Goal: Entertainment & Leisure: Consume media (video, audio)

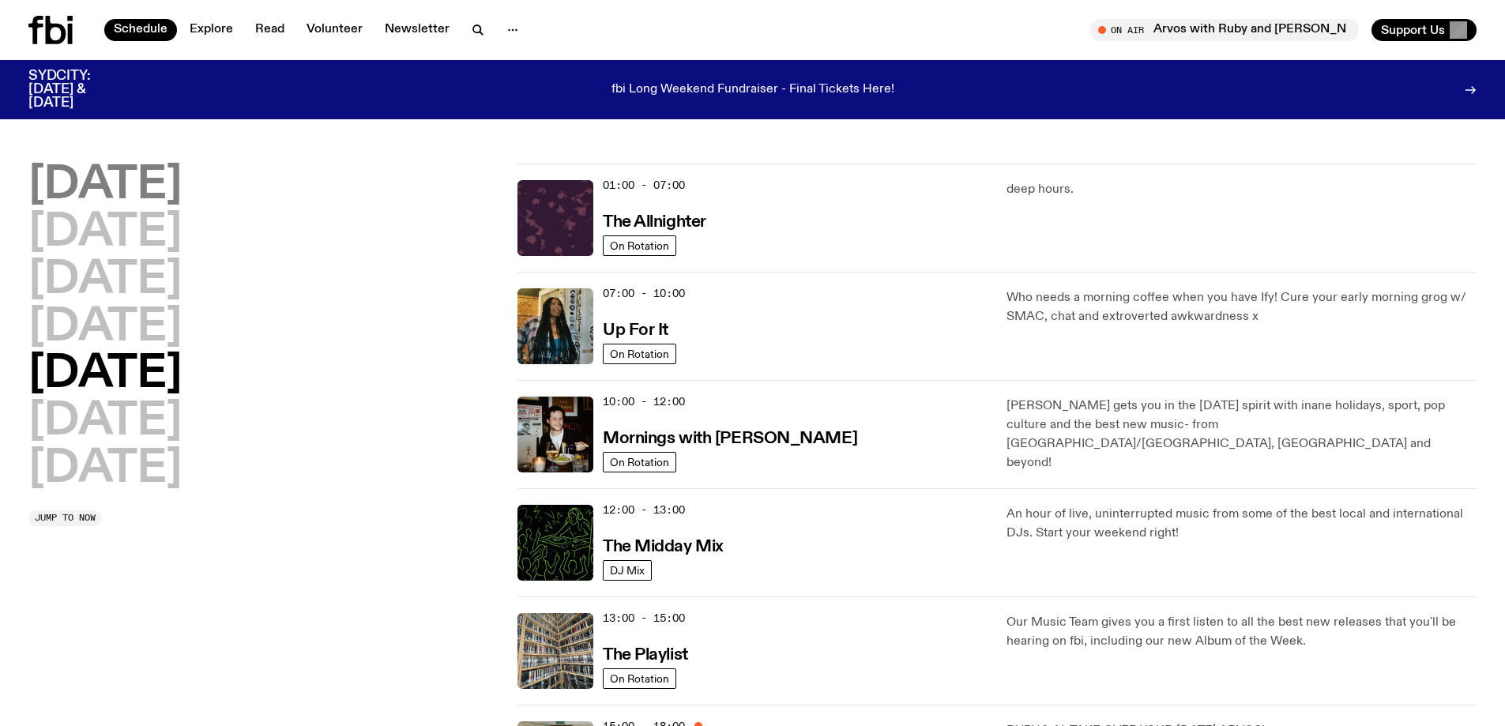
click at [115, 175] on h2 "[DATE]" at bounding box center [104, 185] width 153 height 44
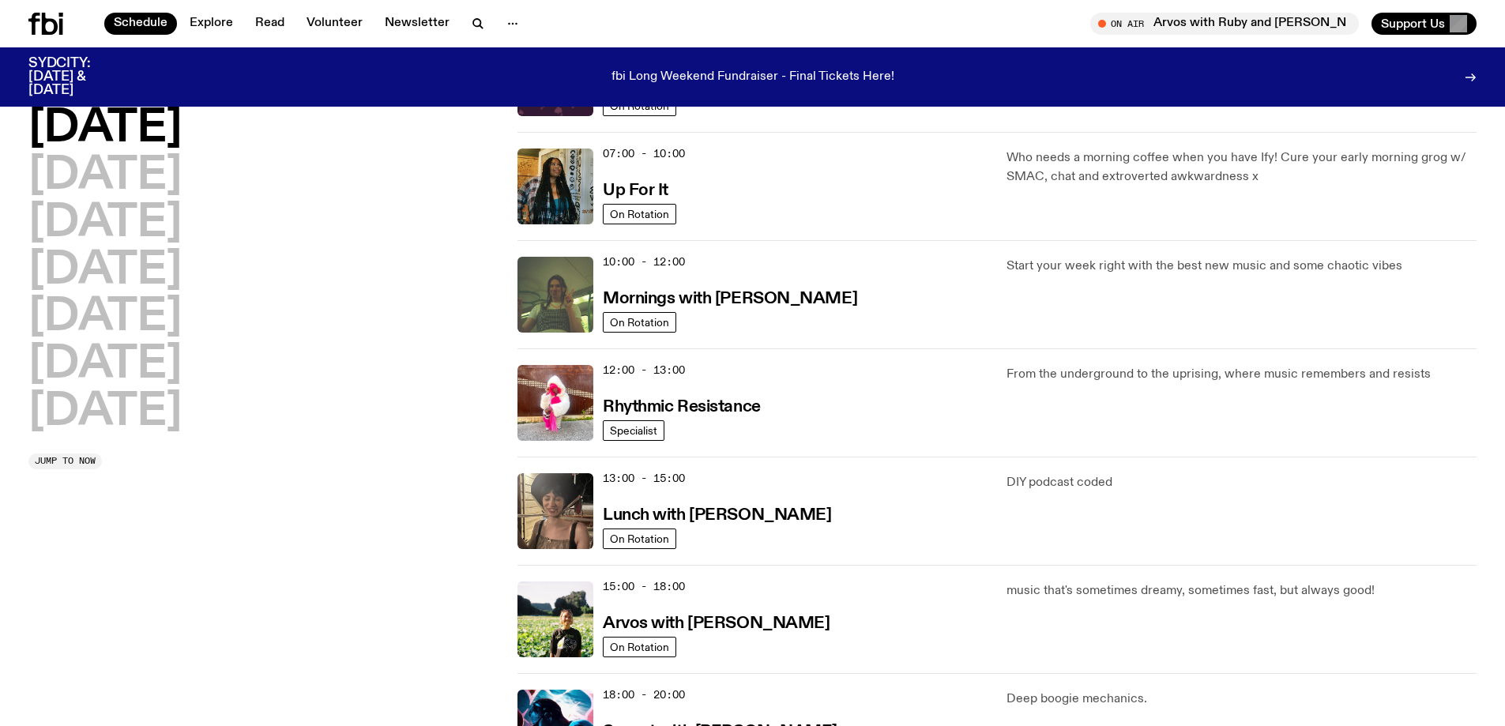
scroll to position [360, 0]
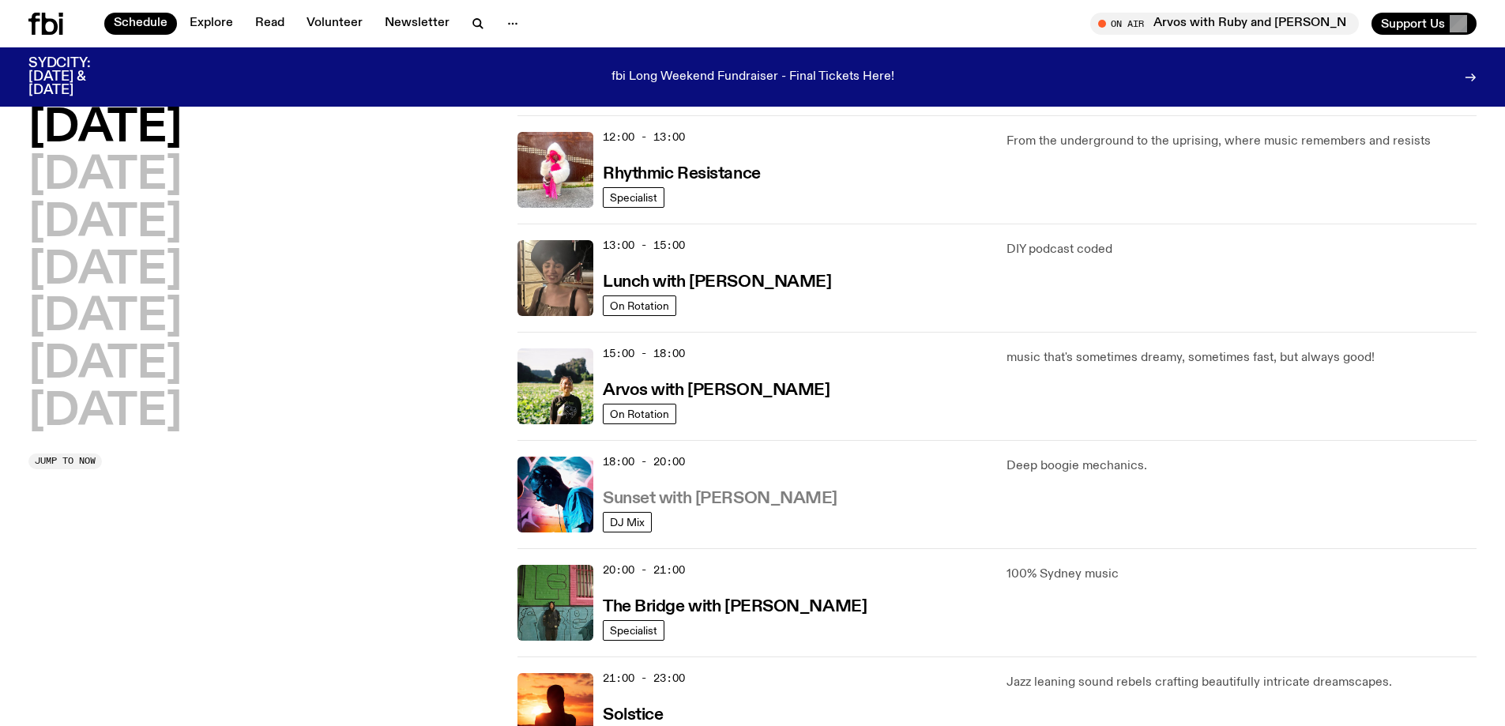
click at [710, 500] on h3 "Sunset with [PERSON_NAME]" at bounding box center [720, 498] width 235 height 17
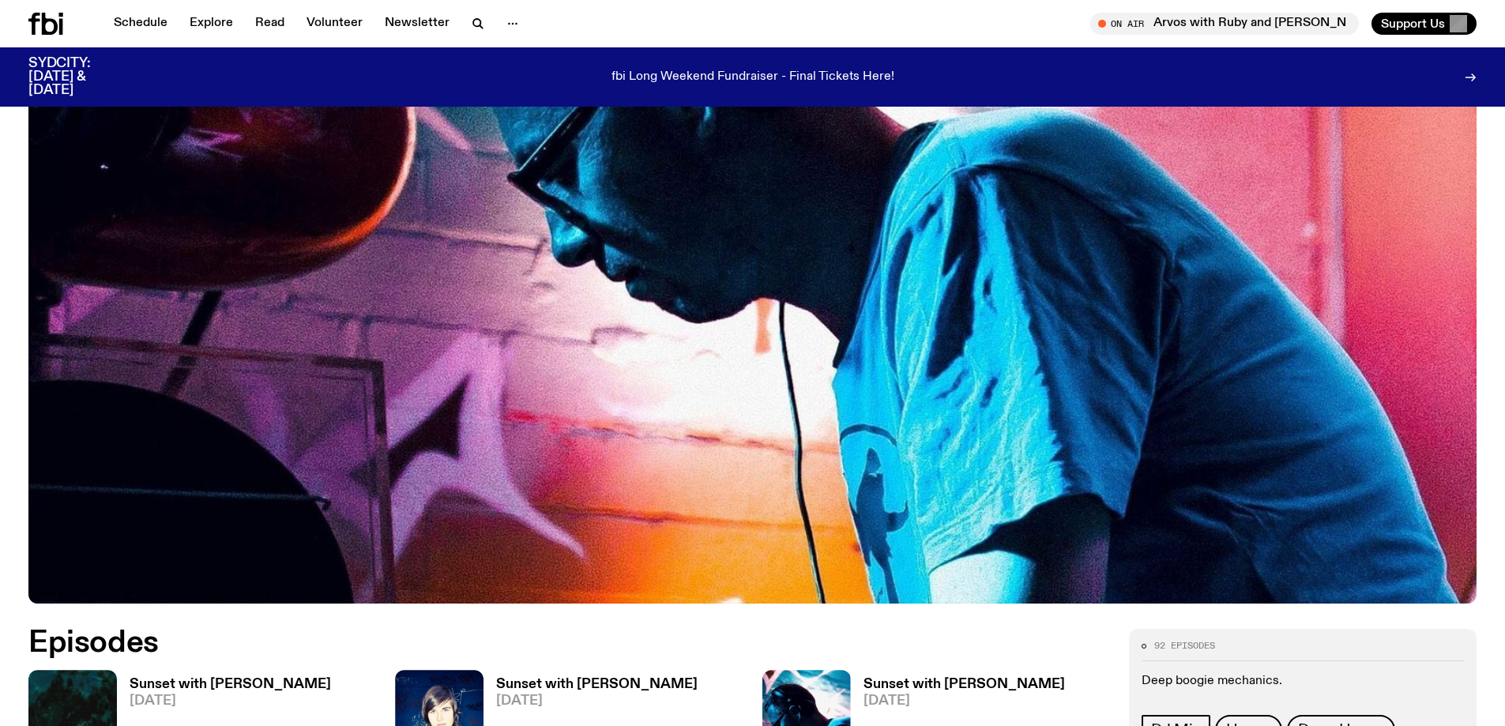
scroll to position [623, 0]
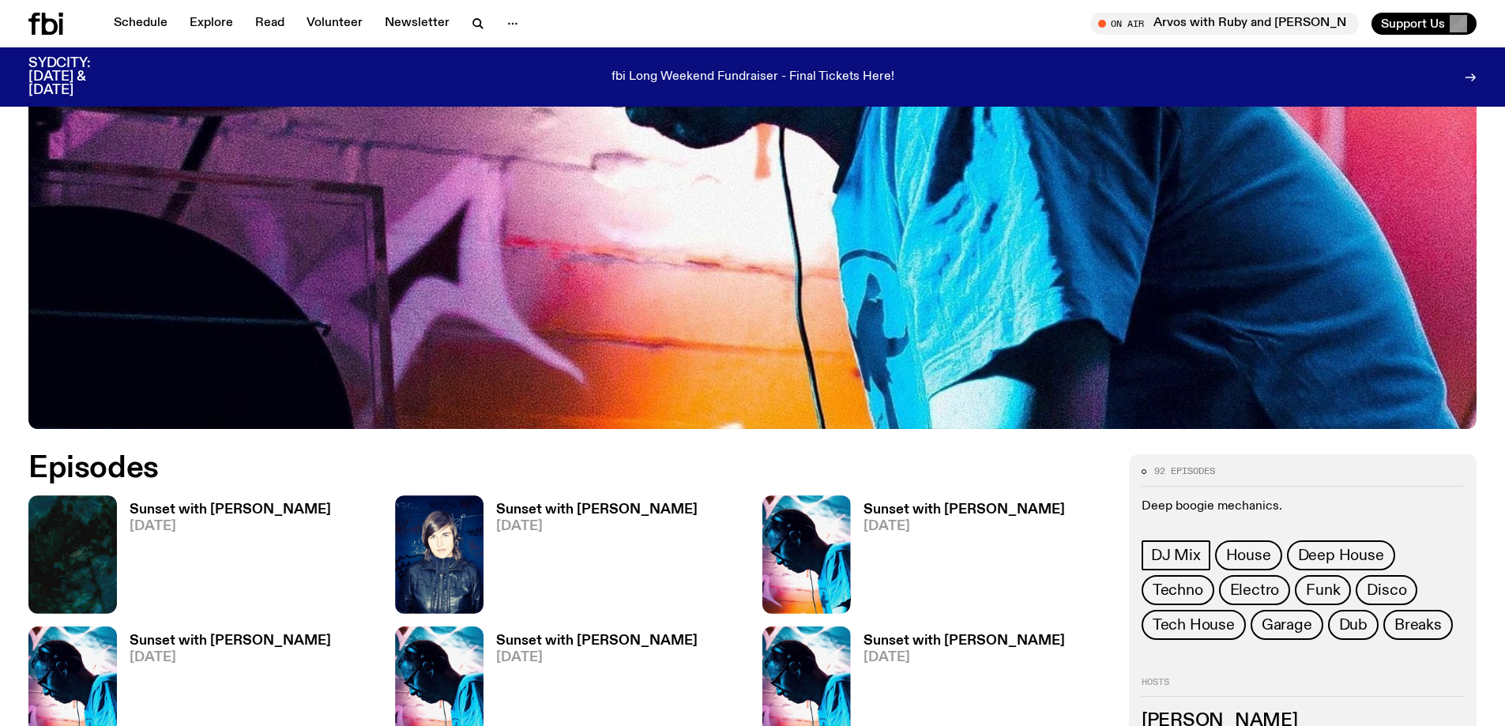
click at [256, 509] on h3 "Sunset with [PERSON_NAME]" at bounding box center [230, 509] width 201 height 13
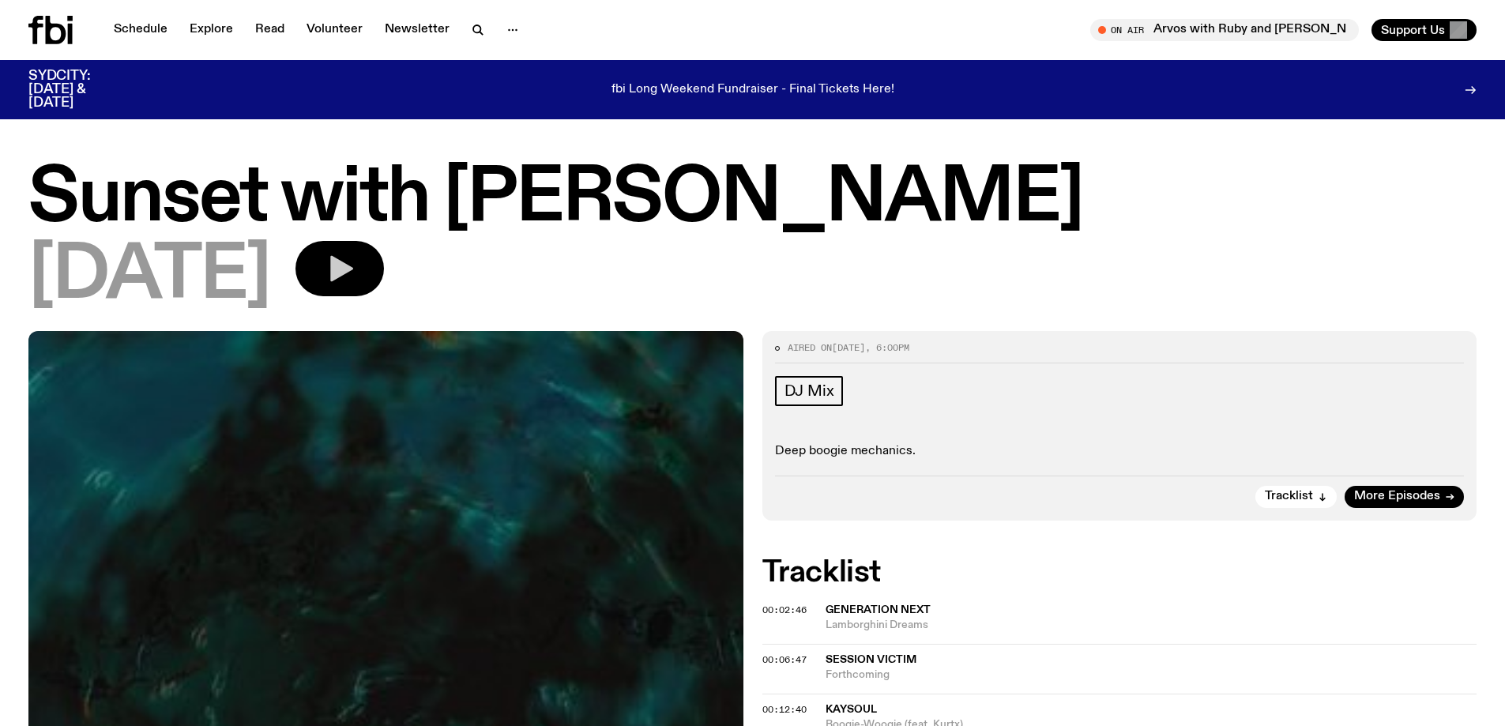
click at [355, 272] on icon "button" at bounding box center [340, 269] width 32 height 32
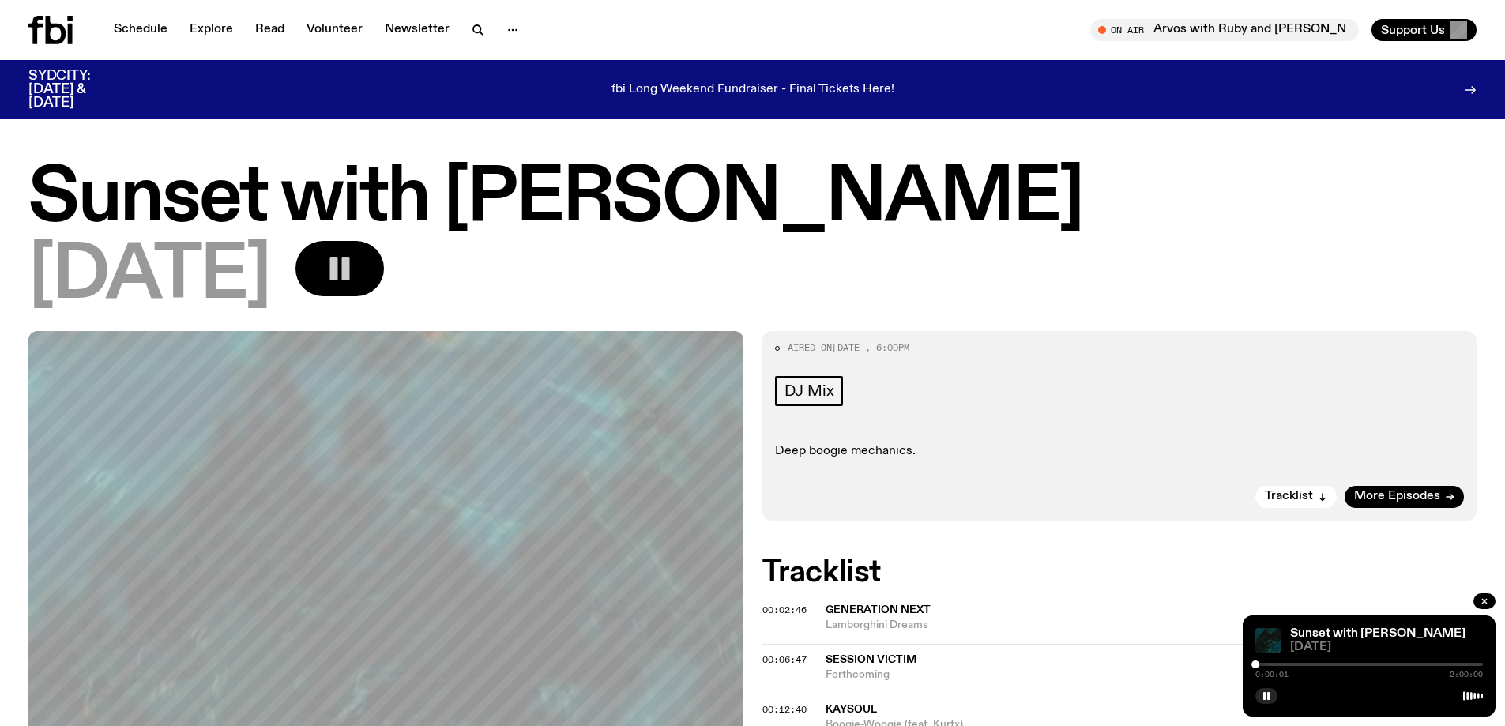
click at [1264, 663] on div at bounding box center [1368, 664] width 227 height 3
click at [1277, 664] on div at bounding box center [1368, 664] width 227 height 3
click at [1287, 663] on div at bounding box center [1368, 664] width 227 height 3
click at [1143, 223] on h1 "Sunset with [PERSON_NAME]" at bounding box center [752, 198] width 1448 height 71
click at [1298, 663] on div at bounding box center [1368, 664] width 227 height 3
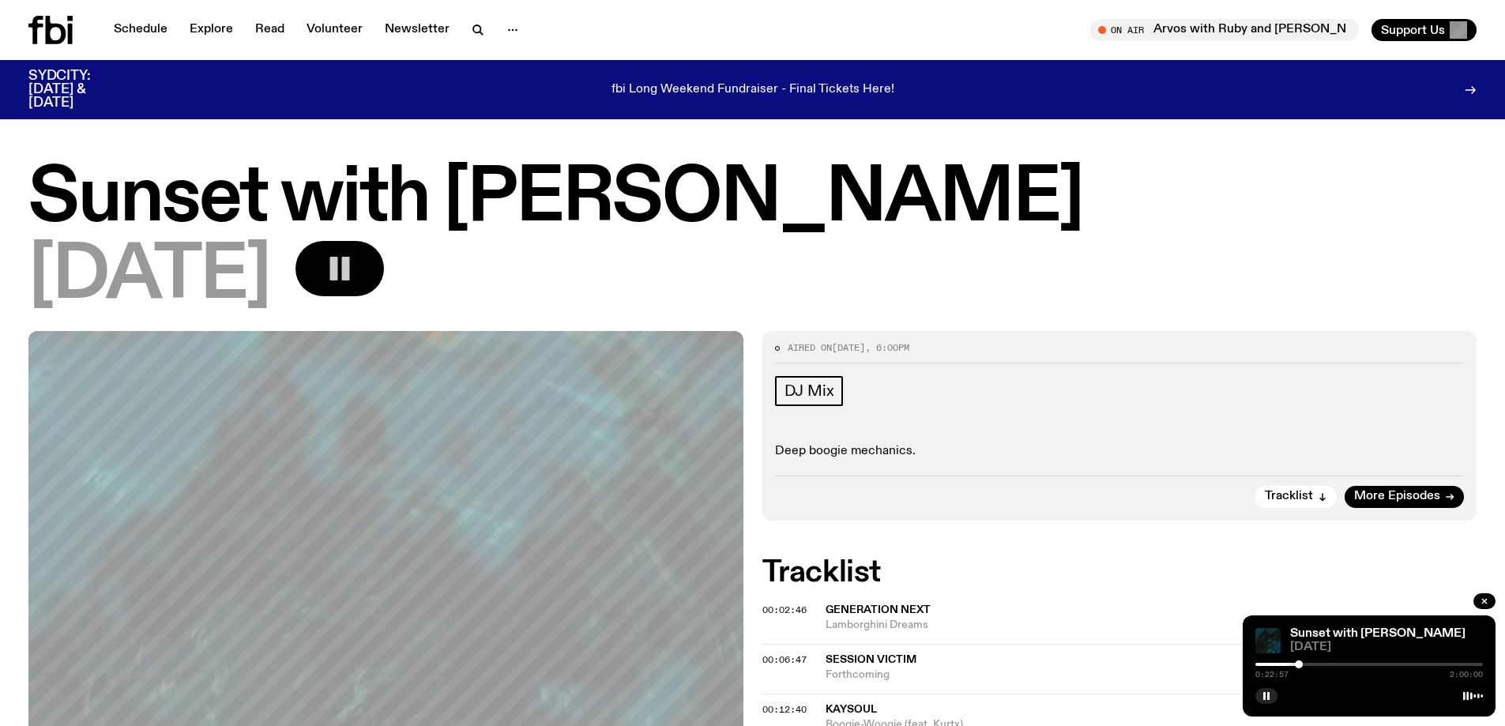
click at [1303, 664] on div at bounding box center [1368, 664] width 227 height 3
click at [1301, 664] on div at bounding box center [1303, 664] width 8 height 8
click at [1303, 663] on div at bounding box center [1301, 664] width 8 height 8
click at [1304, 663] on div at bounding box center [1304, 664] width 8 height 8
click at [1302, 663] on div at bounding box center [1304, 664] width 8 height 8
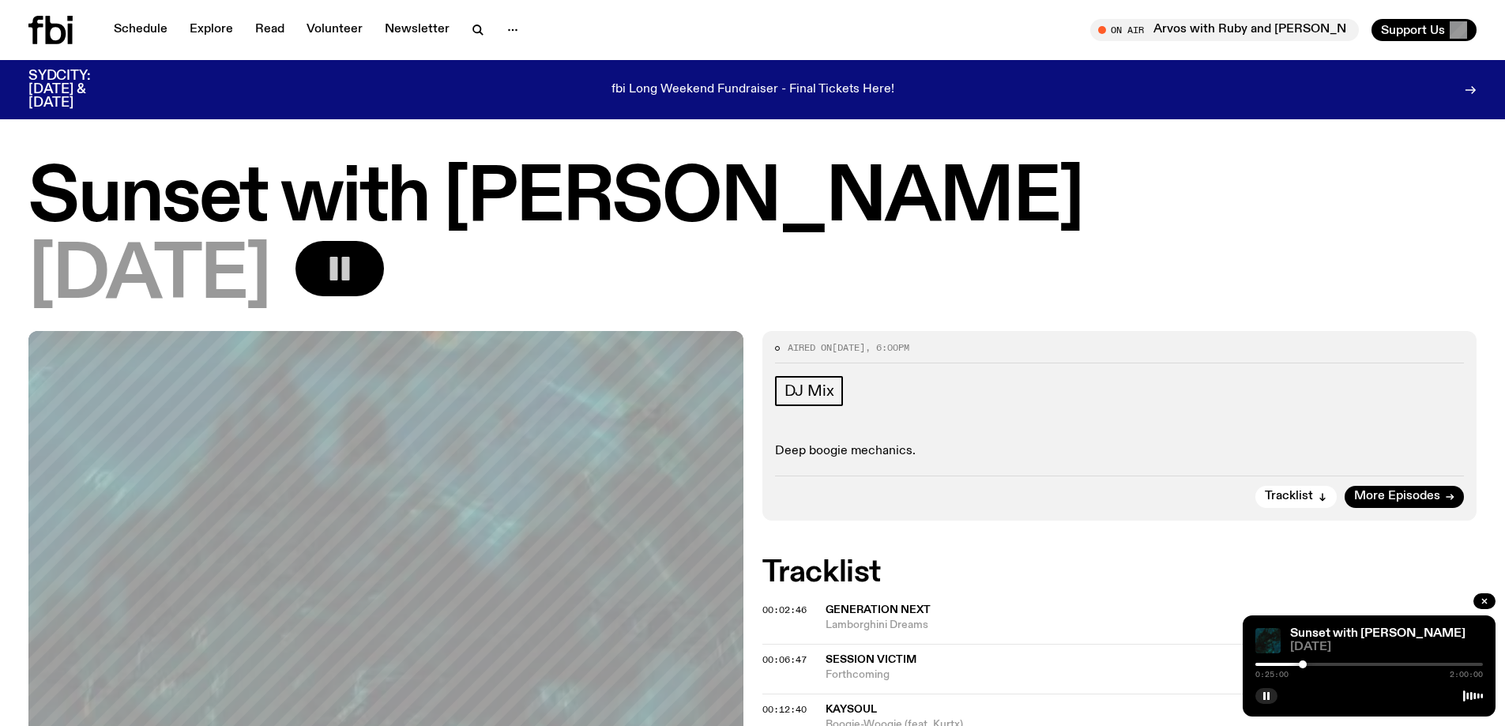
click at [1302, 664] on div at bounding box center [1302, 664] width 8 height 8
click at [1299, 663] on div at bounding box center [1299, 664] width 8 height 8
click at [1303, 665] on div at bounding box center [1368, 664] width 227 height 3
click at [1300, 664] on div at bounding box center [1303, 664] width 8 height 8
click at [1149, 222] on h1 "Sunset with [PERSON_NAME]" at bounding box center [752, 198] width 1448 height 71
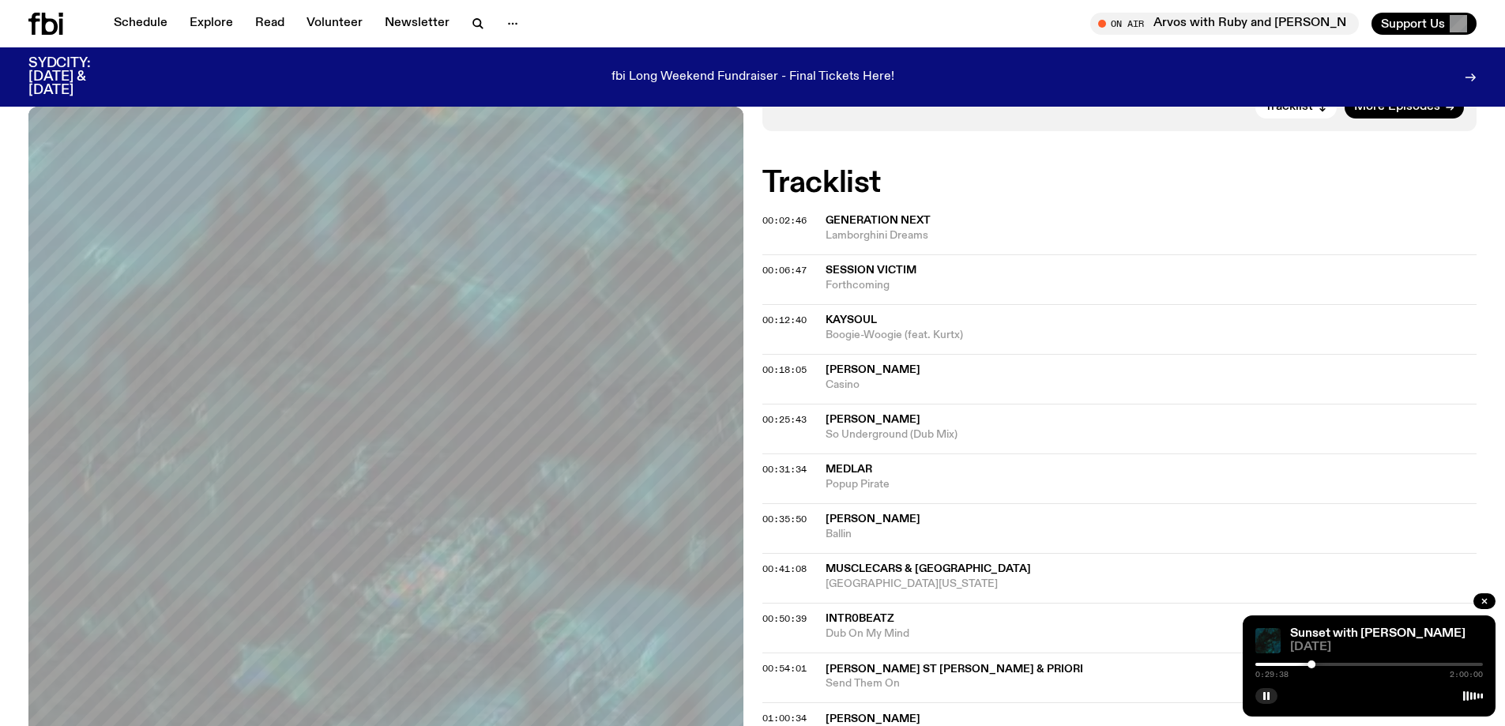
scroll to position [391, 0]
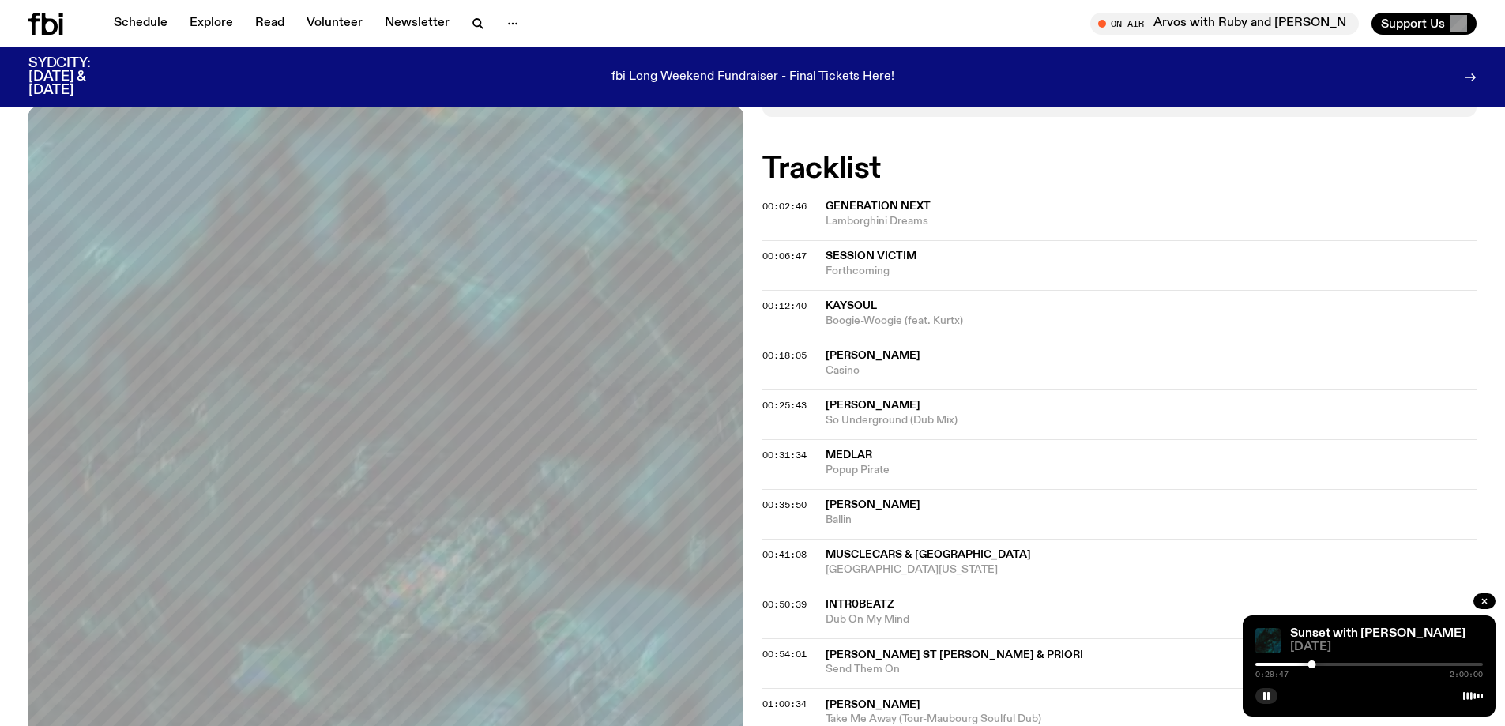
click at [873, 463] on span "Popup Pirate" at bounding box center [1151, 470] width 652 height 15
click at [787, 455] on span "00:31:34" at bounding box center [784, 455] width 44 height 13
click at [1318, 663] on div at bounding box center [1318, 664] width 8 height 8
click at [753, 509] on div "Aired on [DATE] 6:00pm DJ Mix Deep boogie mechanics. Tracklist More Episodes Tr…" at bounding box center [752, 638] width 1505 height 1423
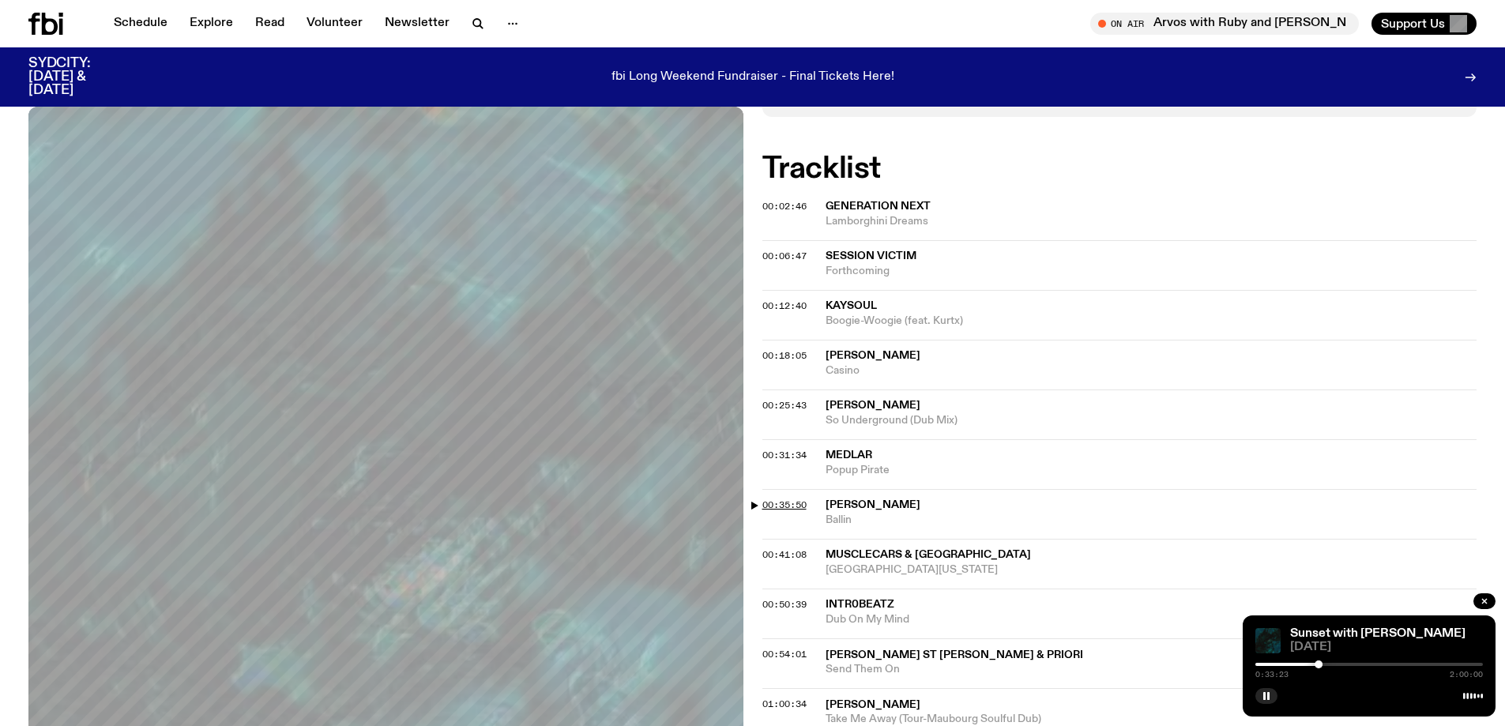
click at [763, 503] on span "00:35:50" at bounding box center [784, 504] width 44 height 13
click at [766, 506] on span "00:35:50" at bounding box center [784, 504] width 44 height 13
click at [1330, 663] on div at bounding box center [1368, 664] width 227 height 3
click at [759, 550] on div "Aired on [DATE] 6:00pm DJ Mix Deep boogie mechanics. Tracklist More Episodes Tr…" at bounding box center [752, 638] width 1505 height 1423
click at [767, 553] on span "00:41:08" at bounding box center [784, 554] width 44 height 13
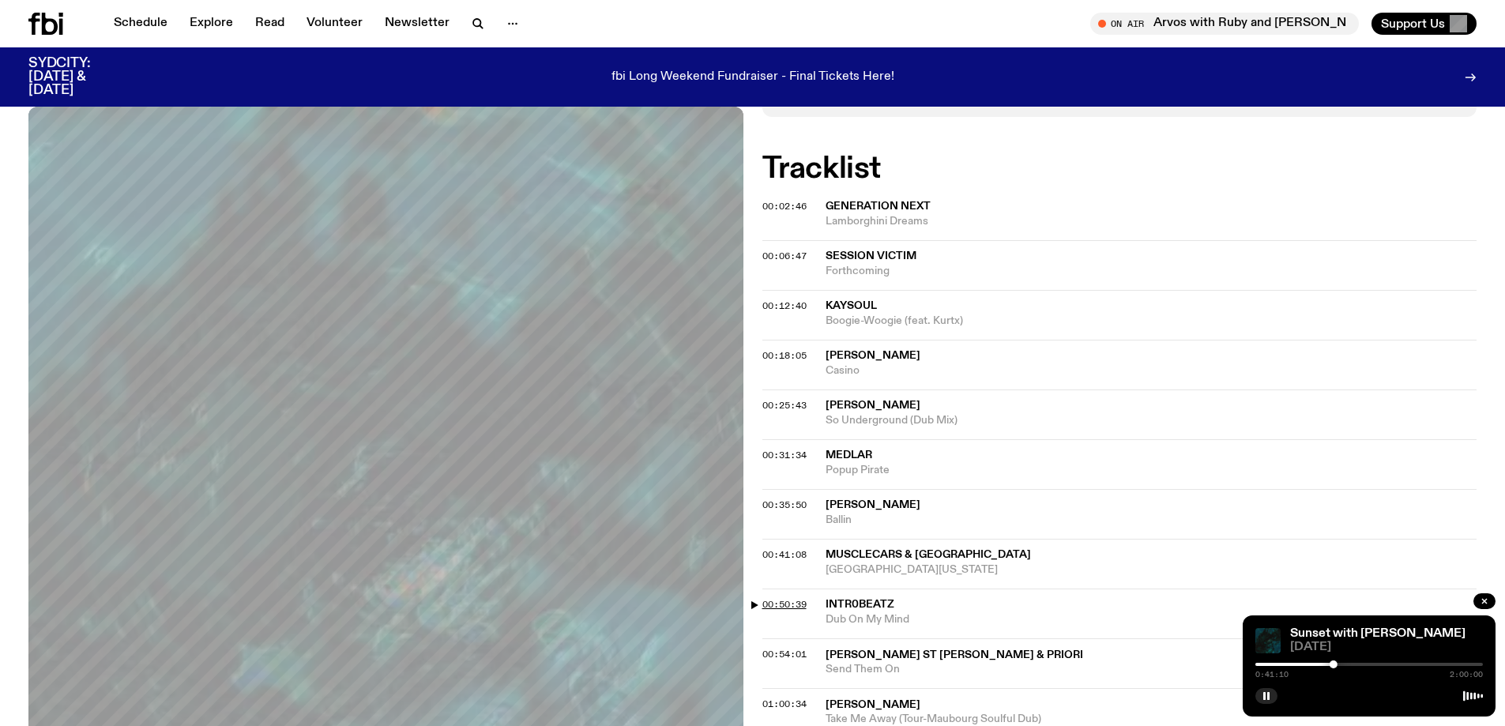
click at [783, 603] on span "00:50:39" at bounding box center [784, 604] width 44 height 13
click at [783, 652] on span "00:54:01" at bounding box center [784, 654] width 44 height 13
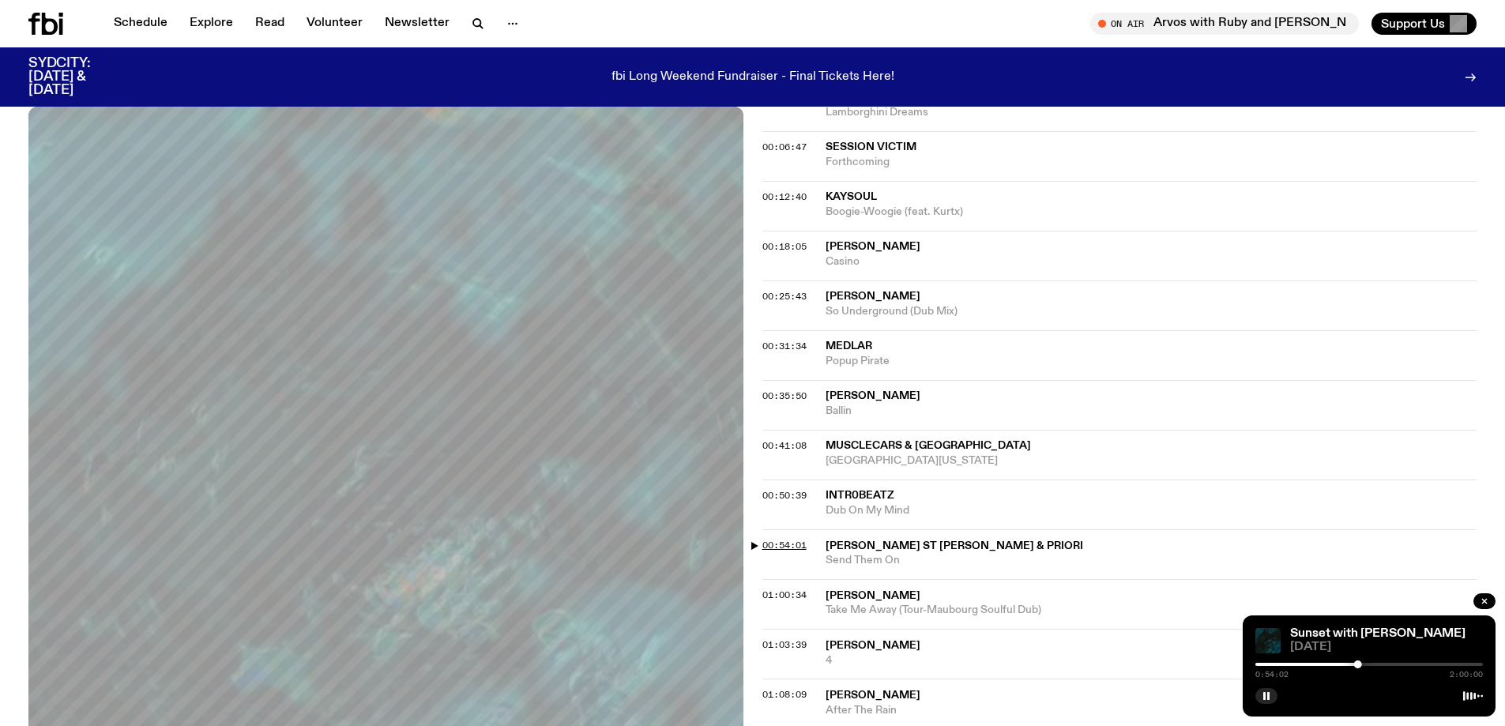
scroll to position [549, 0]
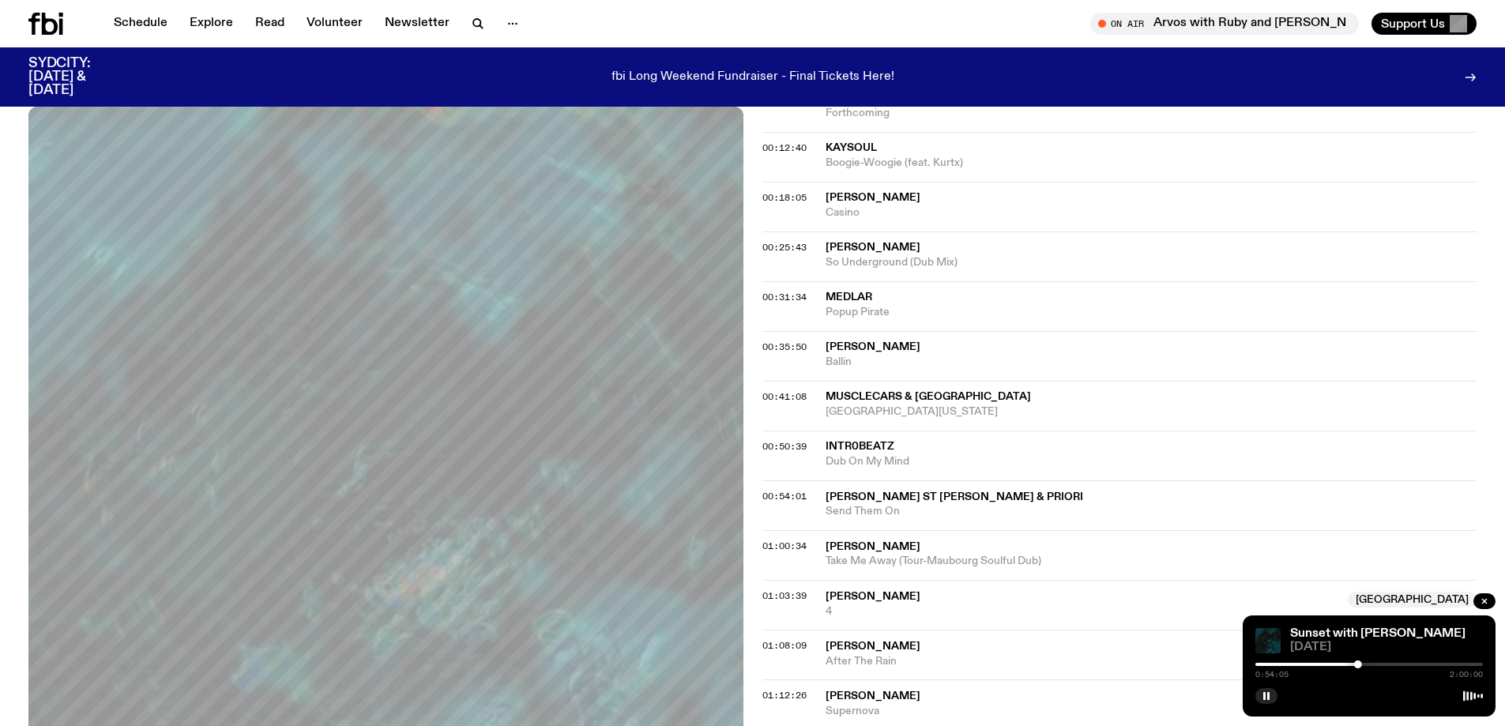
click at [1363, 665] on div at bounding box center [1368, 664] width 227 height 3
click at [772, 545] on span "01:00:34" at bounding box center [784, 545] width 44 height 13
click at [784, 594] on span "01:03:39" at bounding box center [784, 595] width 44 height 13
click at [788, 644] on span "01:08:09" at bounding box center [784, 645] width 44 height 13
click at [1392, 664] on div at bounding box center [1368, 664] width 227 height 3
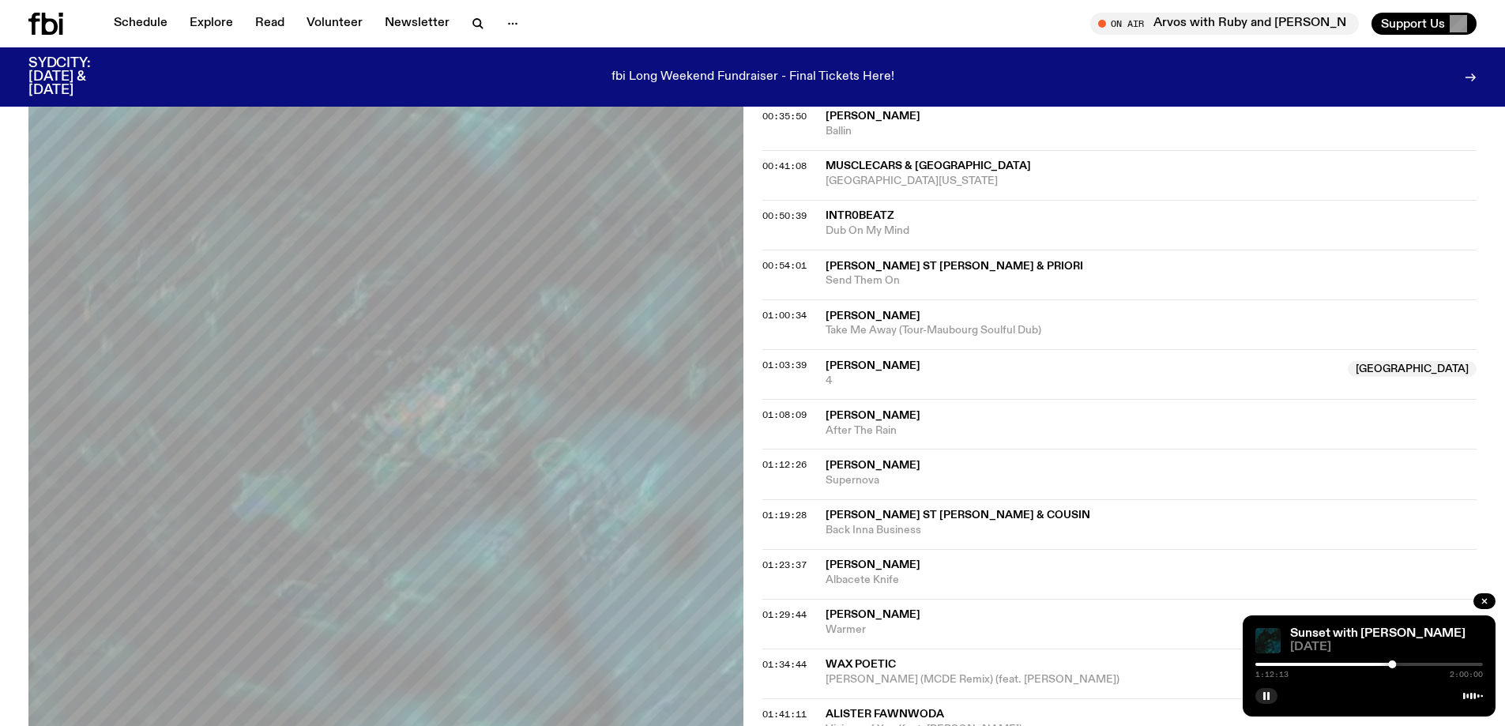
scroll to position [786, 0]
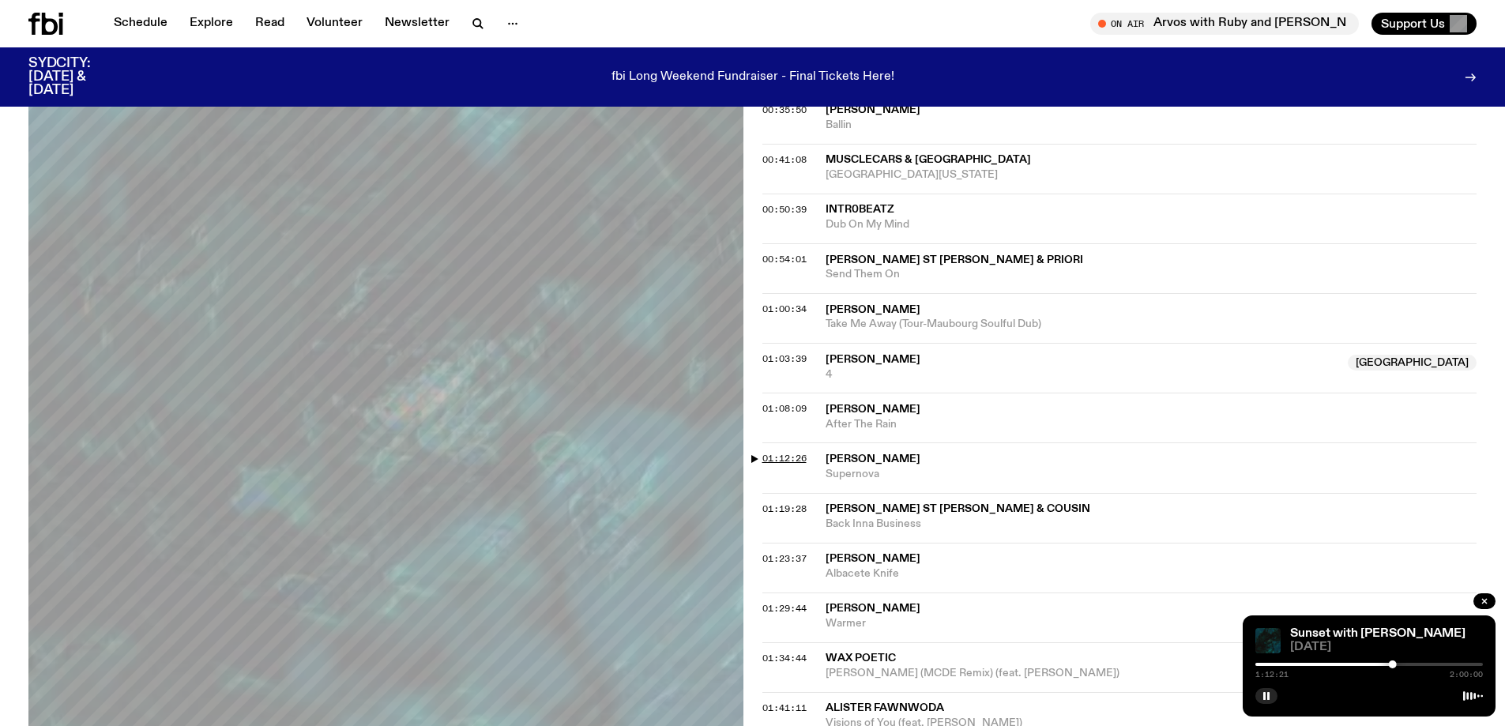
click at [764, 460] on span "01:12:26" at bounding box center [784, 458] width 44 height 13
click at [767, 463] on span "01:12:26" at bounding box center [784, 458] width 44 height 13
click at [783, 456] on span "01:12:26" at bounding box center [784, 458] width 44 height 13
click at [796, 508] on span "01:19:28" at bounding box center [784, 508] width 44 height 13
click at [785, 558] on span "01:23:37" at bounding box center [784, 558] width 44 height 13
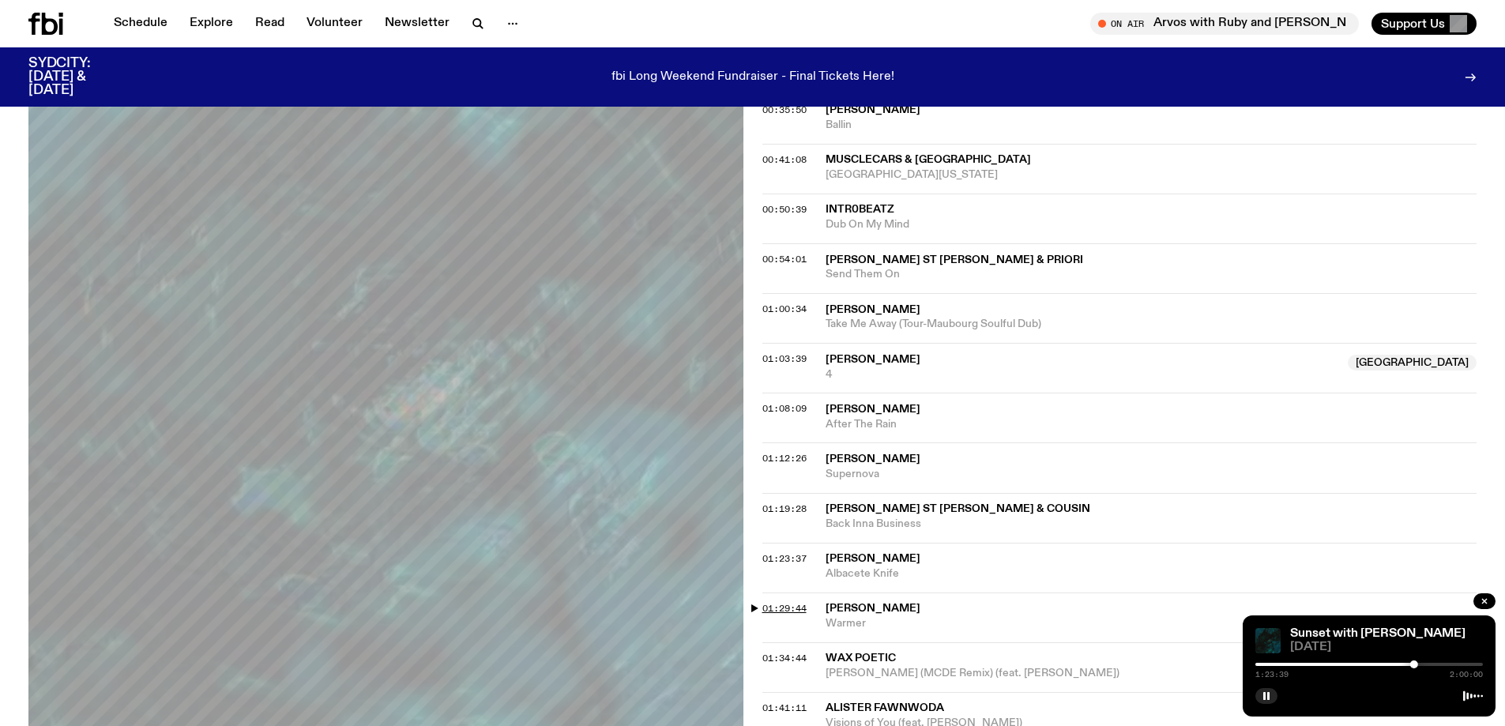
click at [792, 606] on span "01:29:44" at bounding box center [784, 608] width 44 height 13
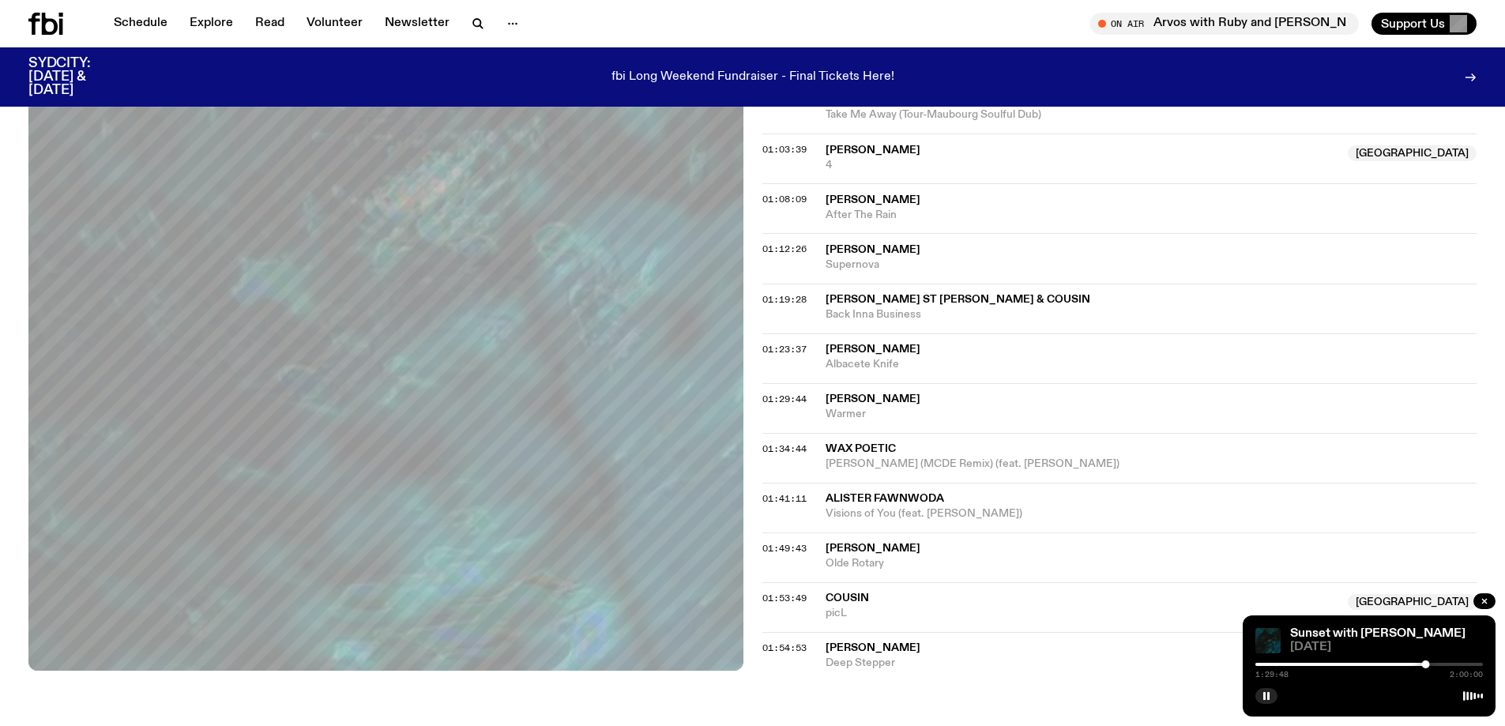
scroll to position [1023, 0]
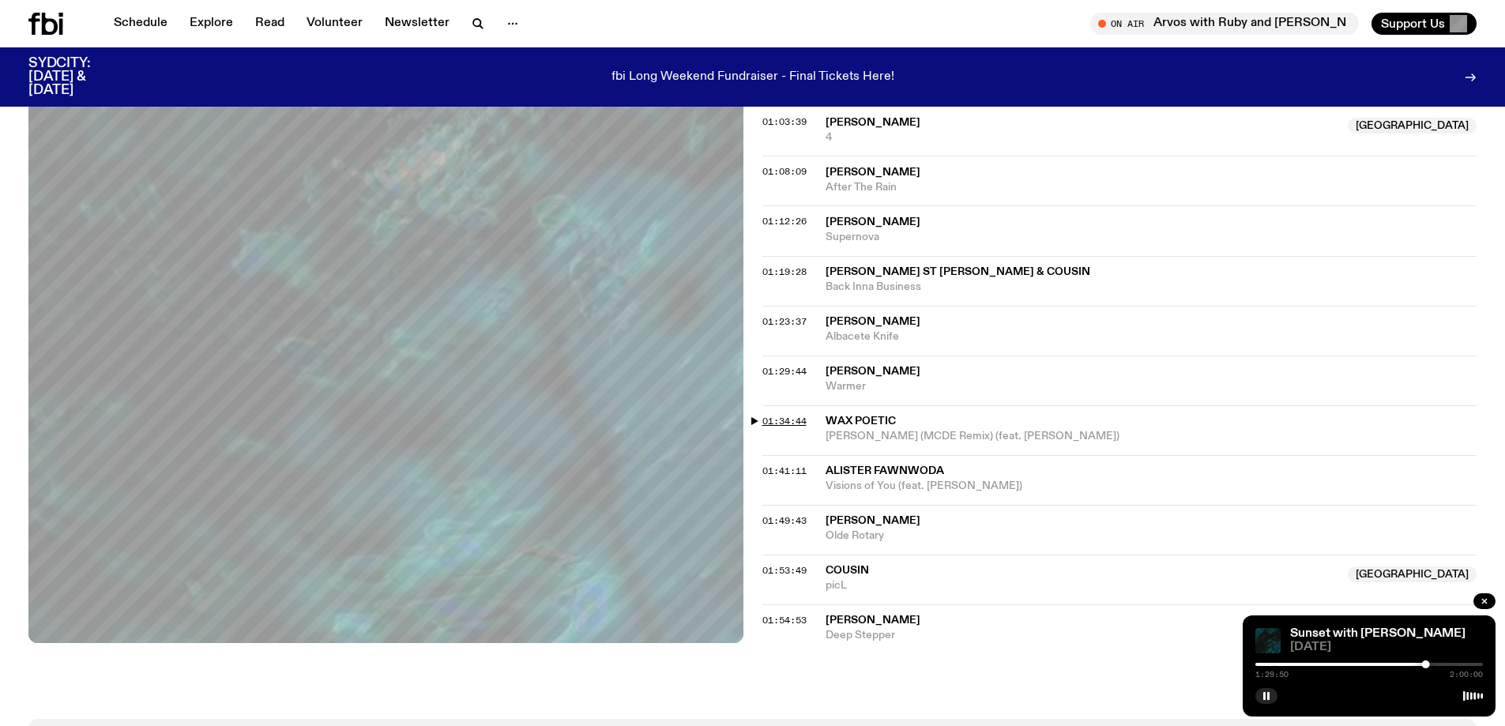
click at [787, 419] on span "01:34:44" at bounding box center [784, 421] width 44 height 13
click at [1441, 665] on div at bounding box center [1368, 664] width 227 height 3
click at [783, 473] on span "01:41:11" at bounding box center [784, 470] width 44 height 13
click at [779, 520] on span "01:49:43" at bounding box center [784, 520] width 44 height 13
click at [1465, 665] on div at bounding box center [1465, 664] width 8 height 8
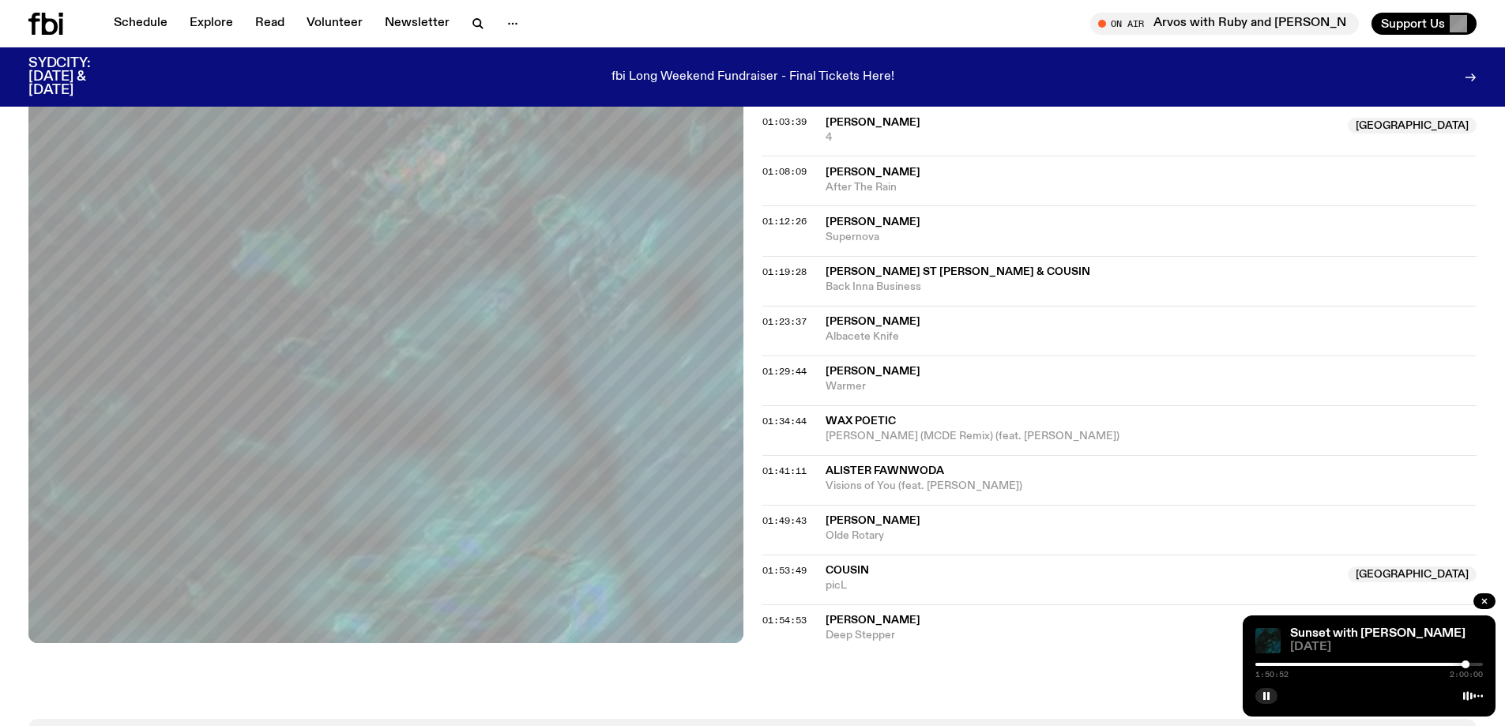
click at [832, 570] on span "Cousin" at bounding box center [846, 570] width 43 height 11
click at [767, 571] on span "01:53:49" at bounding box center [784, 570] width 44 height 13
click at [780, 622] on span "01:54:53" at bounding box center [784, 620] width 44 height 13
